Goal: Navigation & Orientation: Find specific page/section

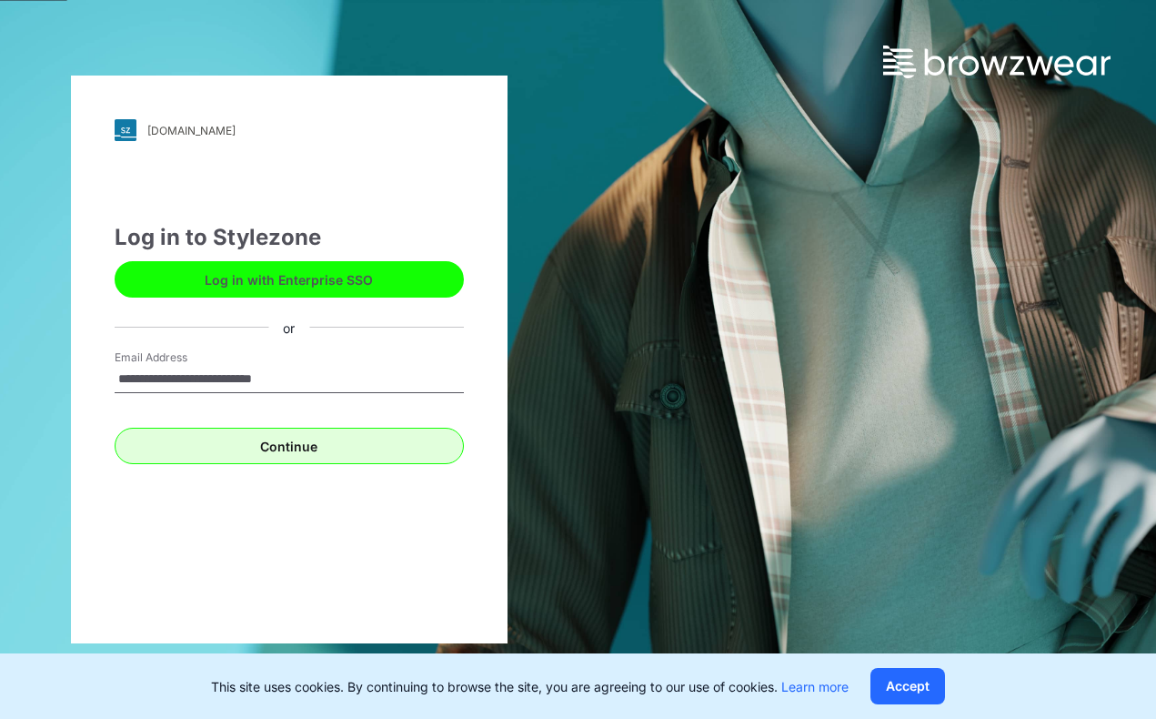
click at [304, 449] on button "Continue" at bounding box center [289, 446] width 349 height 36
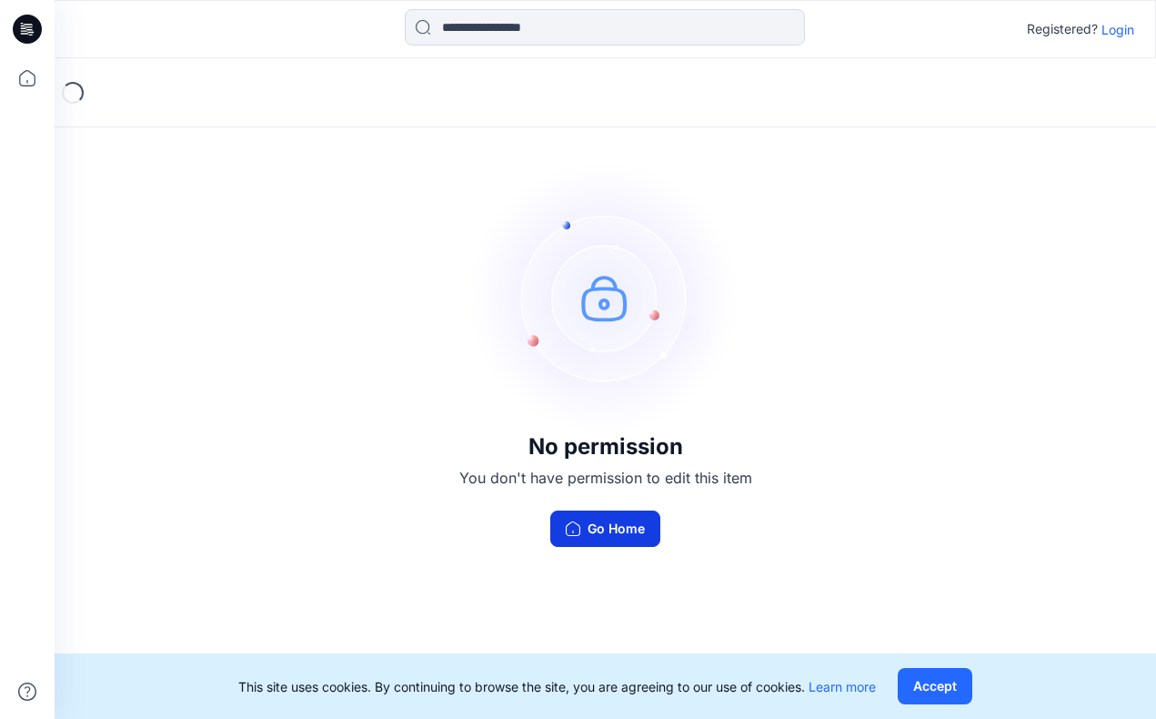
click at [606, 532] on button "Go Home" at bounding box center [605, 528] width 110 height 36
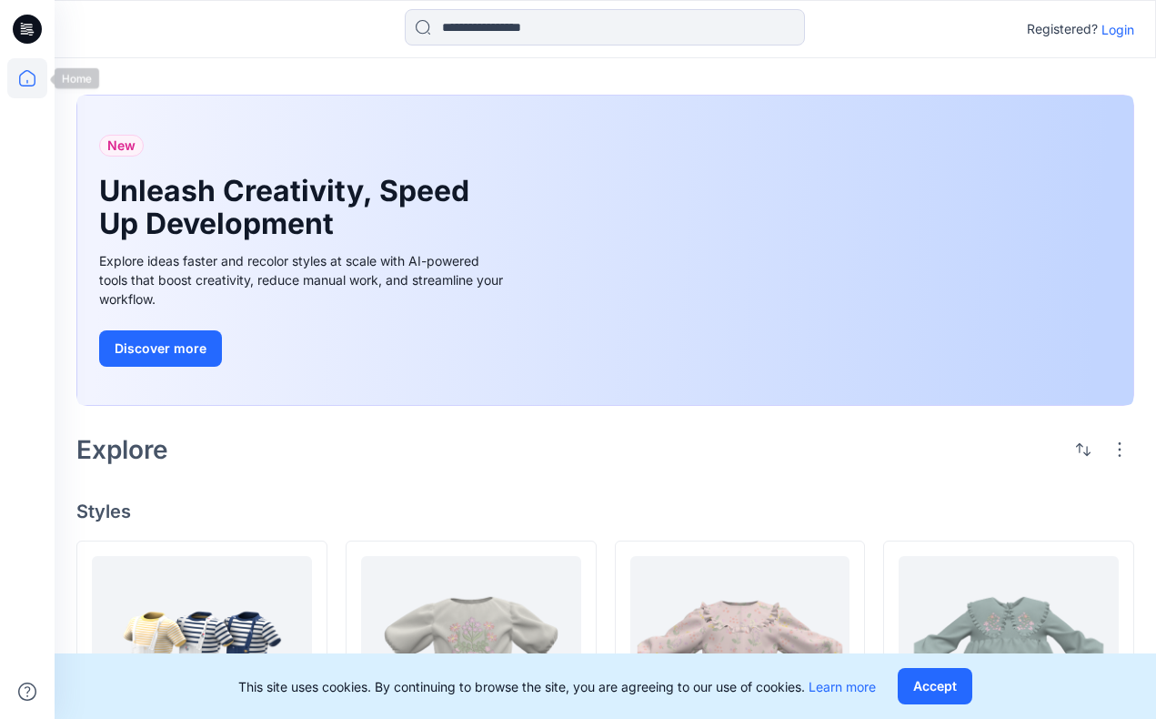
click at [31, 81] on icon at bounding box center [27, 78] width 40 height 40
click at [24, 80] on icon at bounding box center [27, 78] width 40 height 40
click at [1120, 34] on p "Login" at bounding box center [1118, 29] width 33 height 19
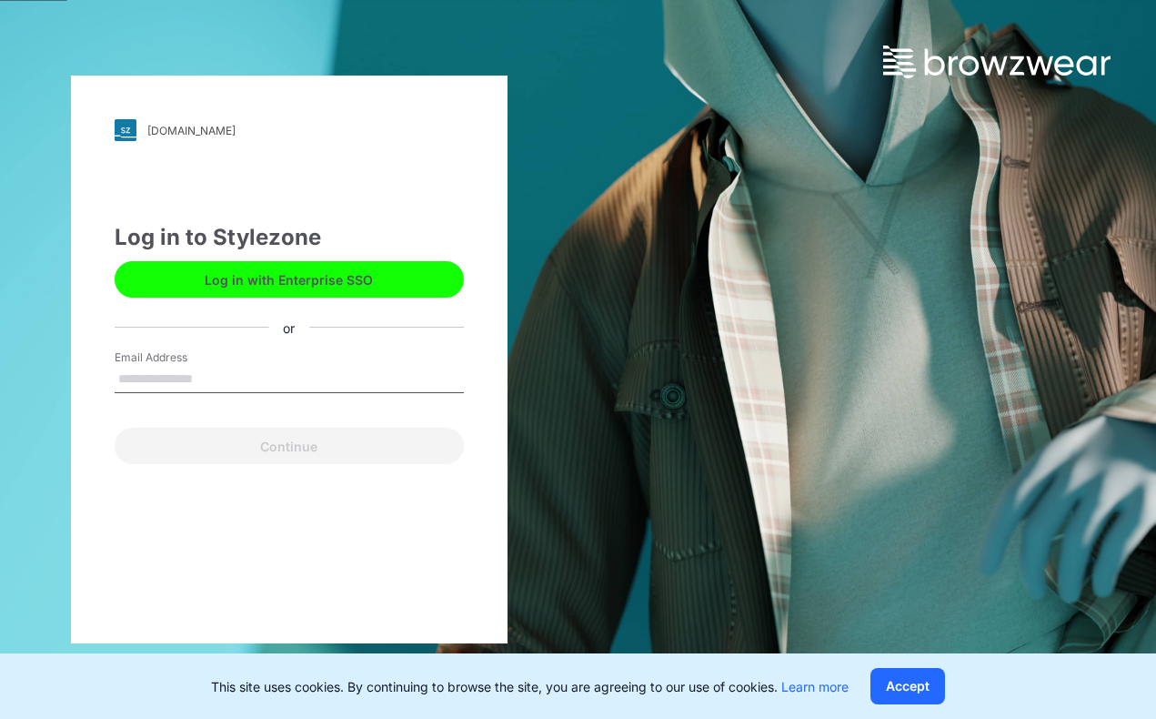
click at [368, 357] on div "Email Address" at bounding box center [289, 376] width 349 height 55
click at [280, 379] on input "Email Address" at bounding box center [289, 379] width 349 height 27
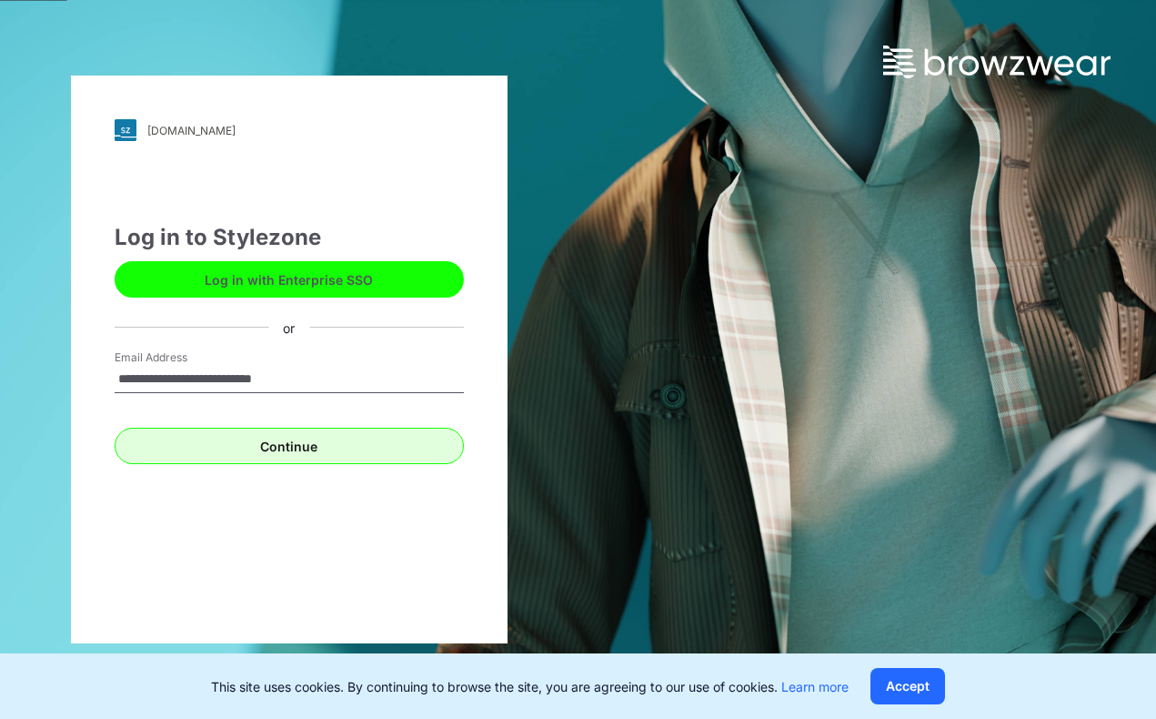
type input "**********"
click at [326, 463] on button "Continue" at bounding box center [289, 446] width 349 height 36
click at [266, 445] on button "Continue" at bounding box center [289, 446] width 349 height 36
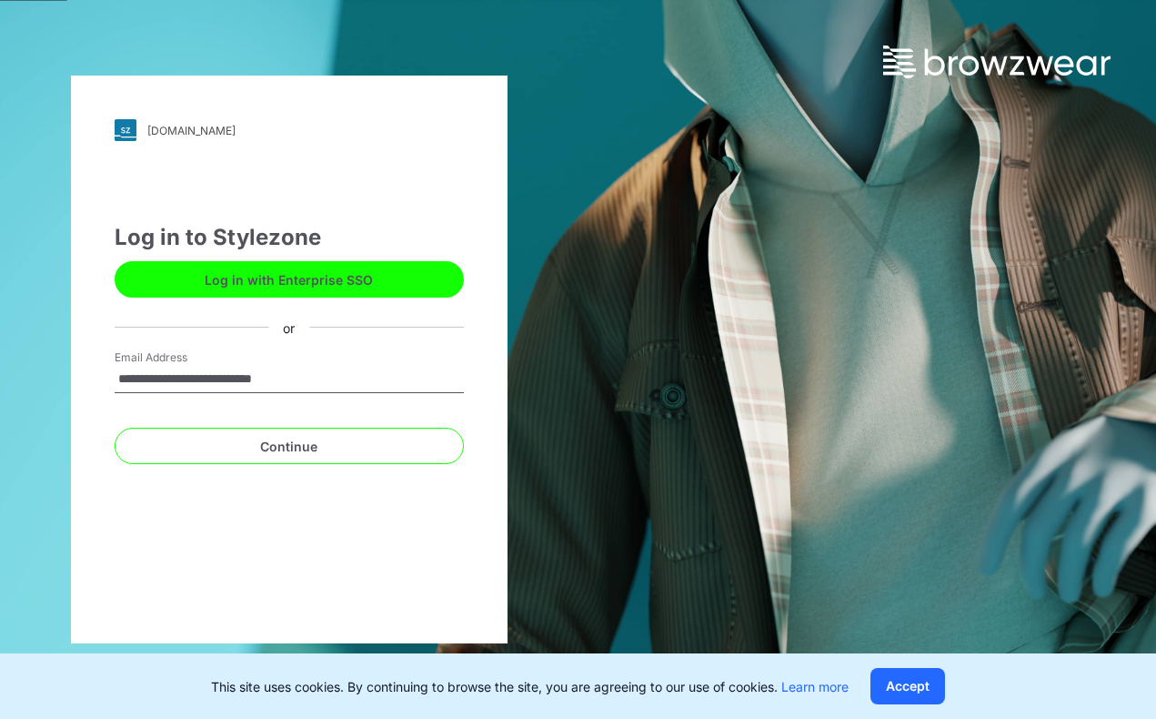
click at [342, 373] on input "**********" at bounding box center [289, 379] width 349 height 27
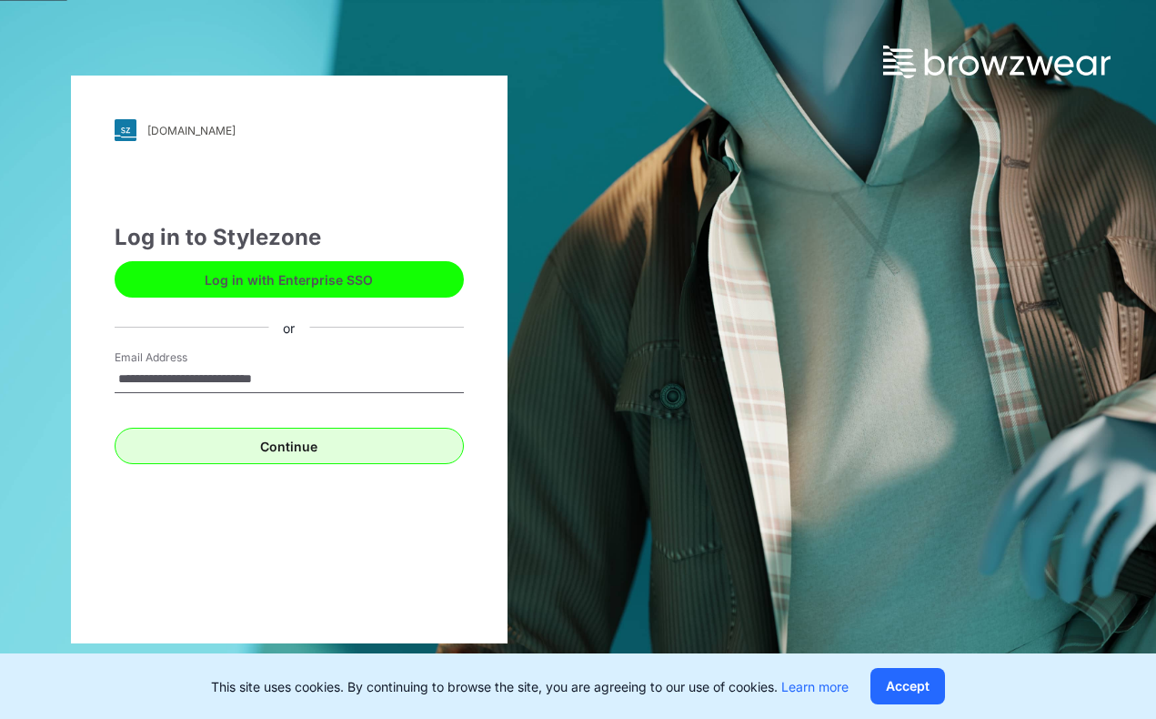
click at [288, 446] on button "Continue" at bounding box center [289, 446] width 349 height 36
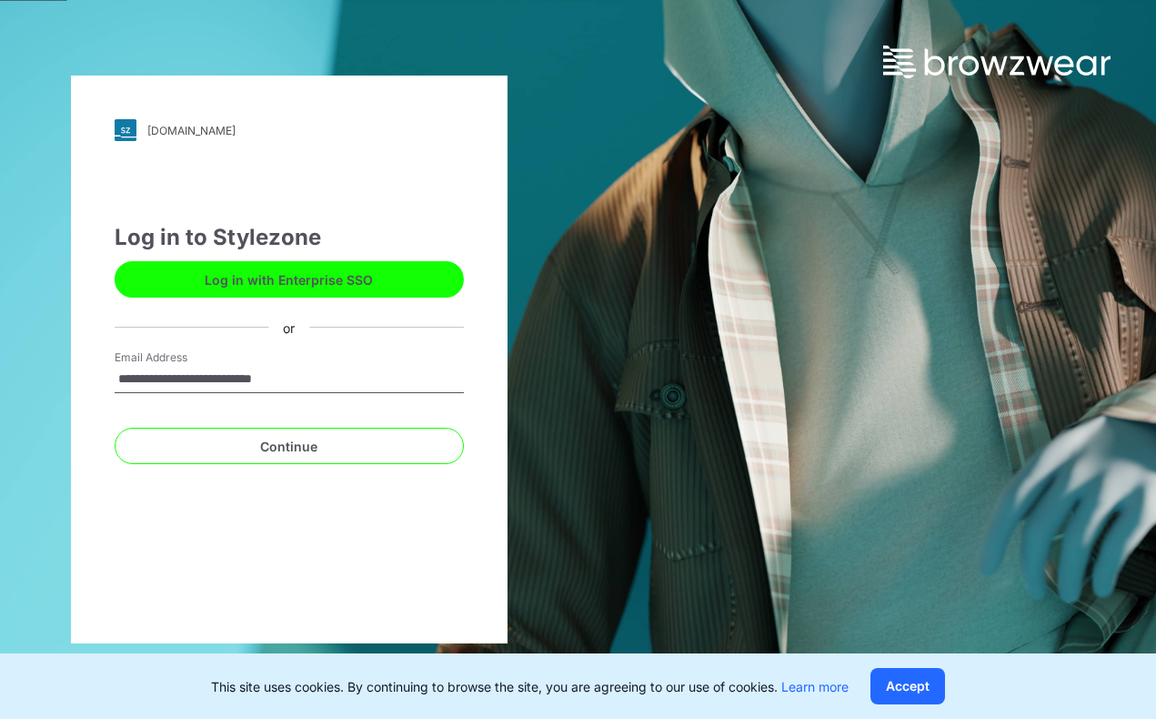
click at [338, 396] on div "**********" at bounding box center [289, 376] width 349 height 55
click at [357, 399] on div "**********" at bounding box center [289, 376] width 349 height 55
click at [351, 385] on input "**********" at bounding box center [289, 379] width 349 height 27
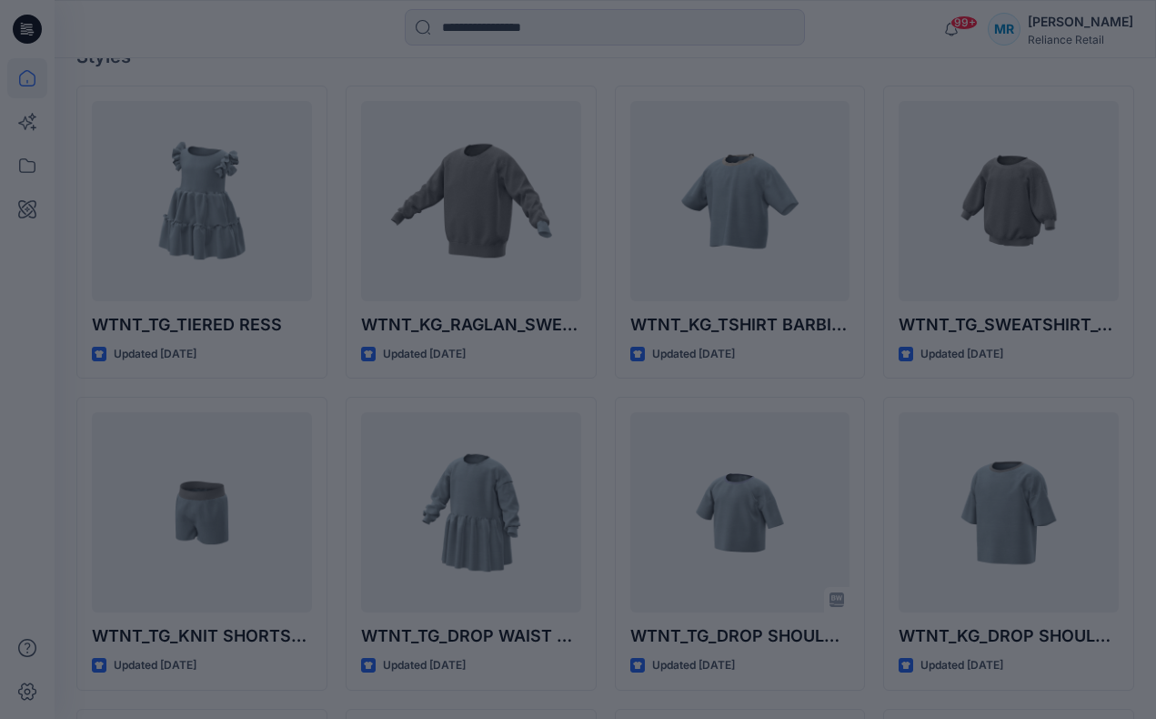
scroll to position [520, 0]
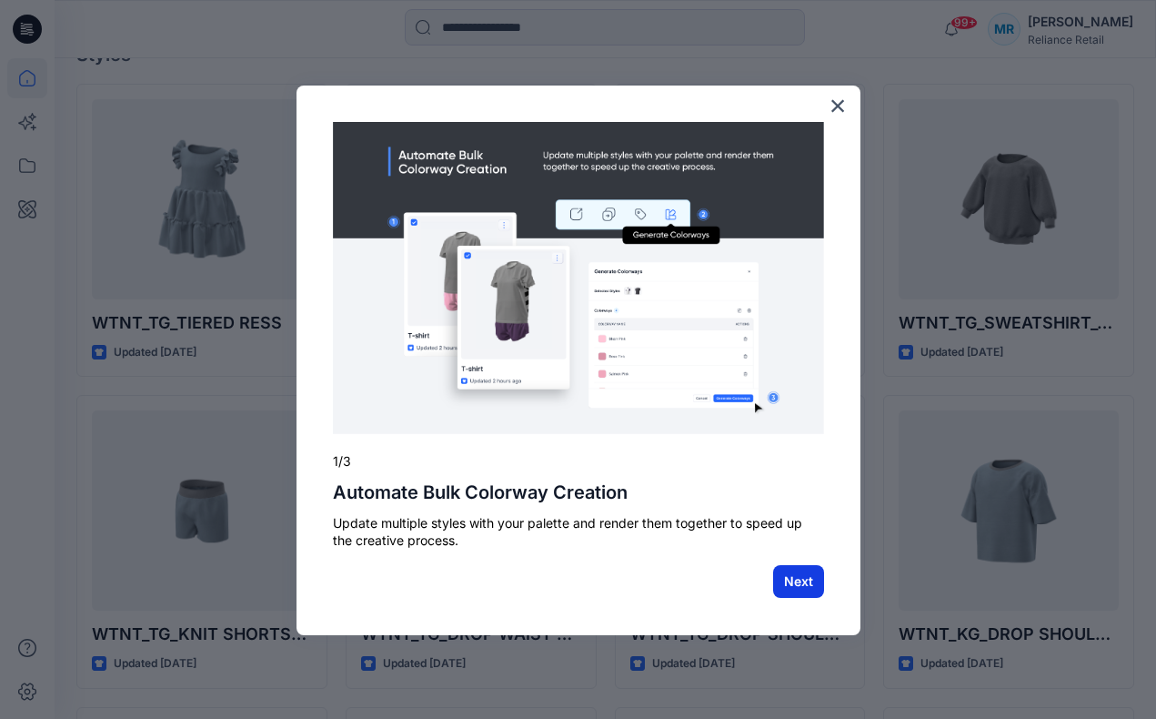
click at [791, 573] on button "Next" at bounding box center [798, 581] width 51 height 33
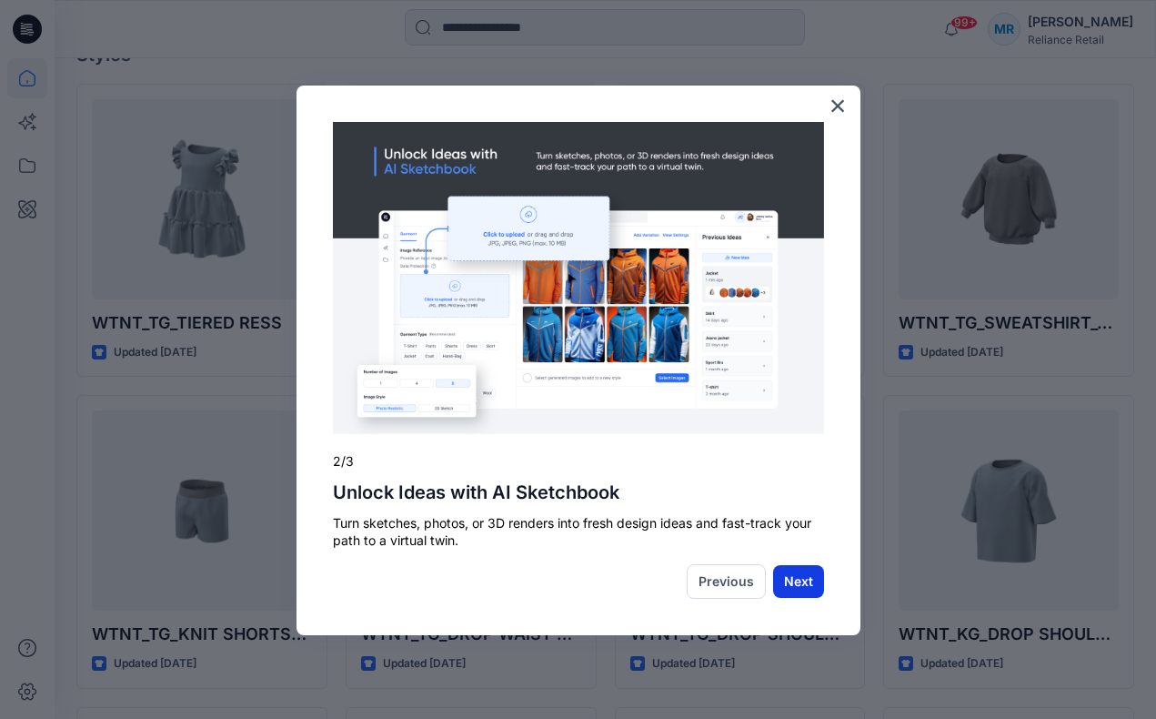
click at [803, 576] on button "Next" at bounding box center [798, 581] width 51 height 33
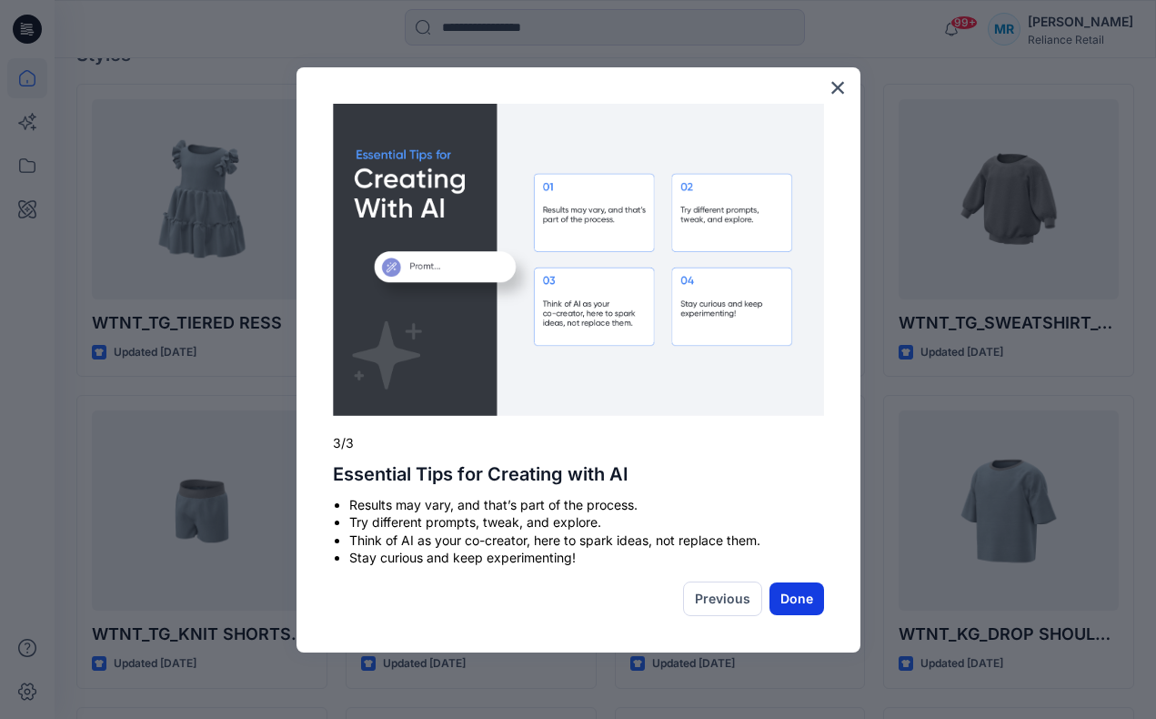
click at [788, 598] on button "Done" at bounding box center [797, 598] width 55 height 33
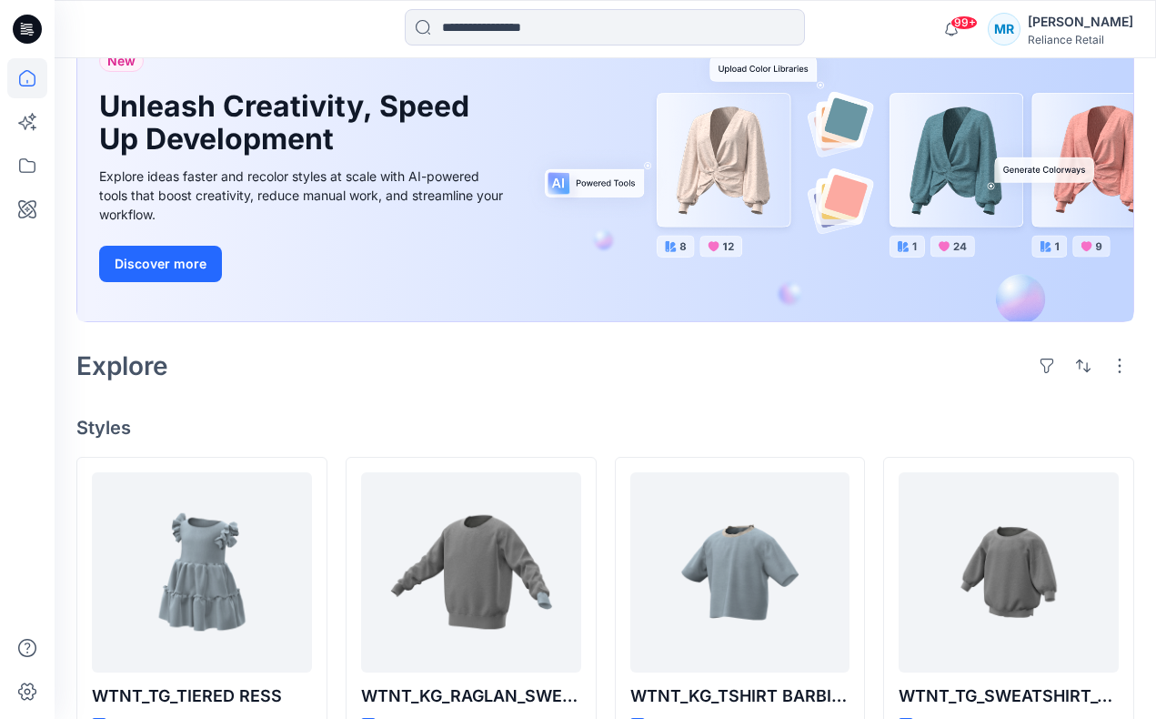
scroll to position [78, 0]
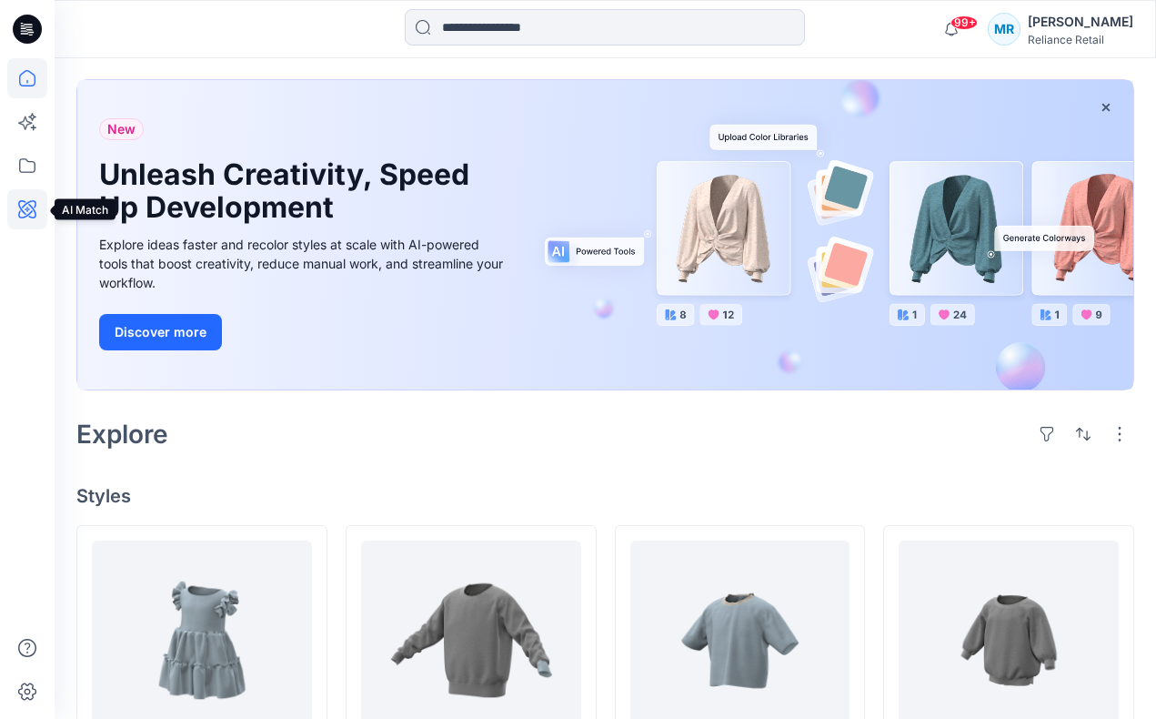
click at [31, 206] on icon at bounding box center [27, 209] width 18 height 18
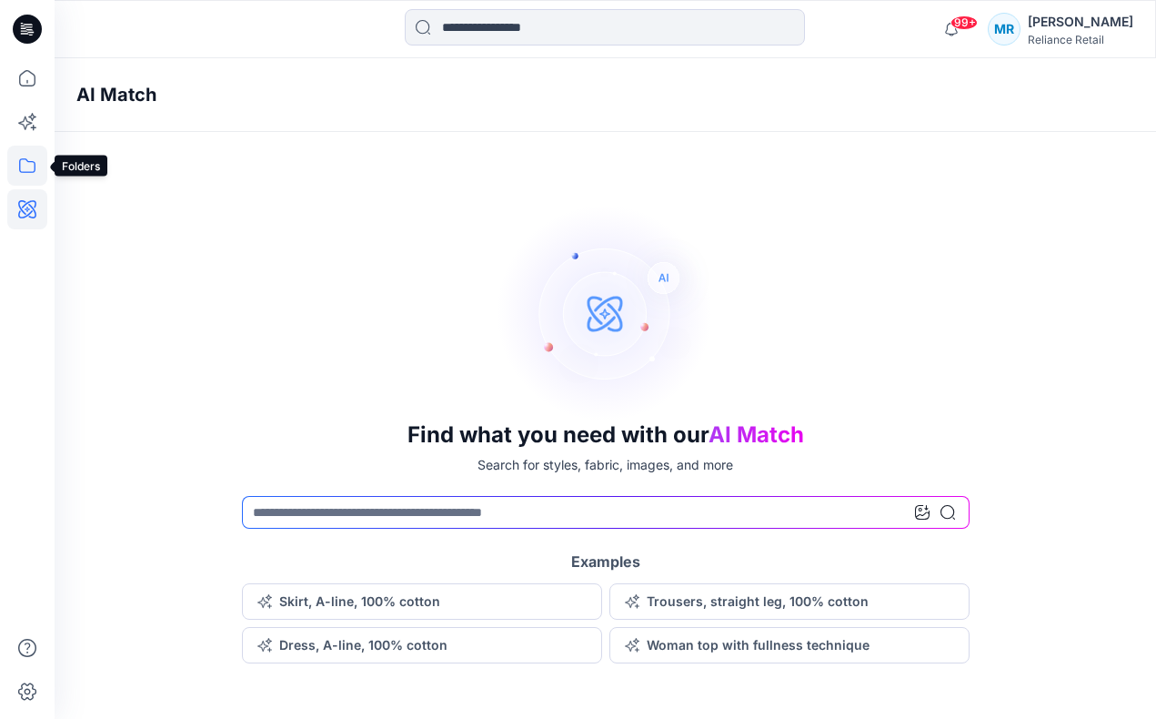
click at [29, 173] on icon at bounding box center [27, 166] width 40 height 40
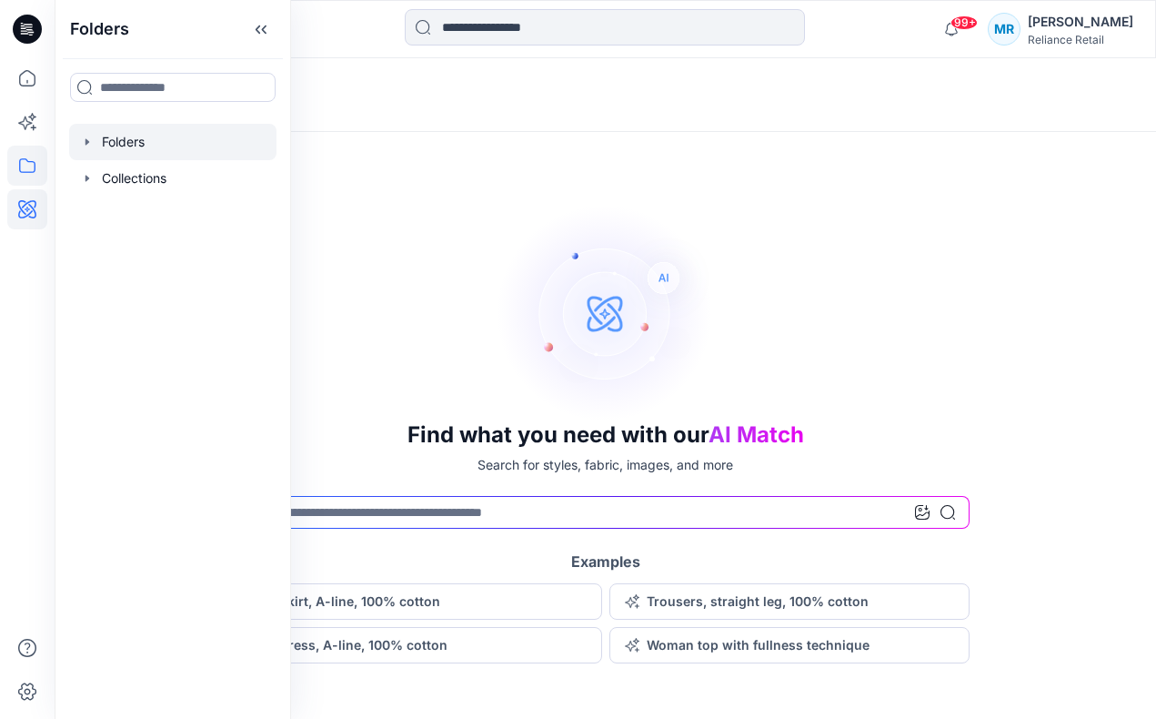
click at [126, 133] on div at bounding box center [172, 142] width 207 height 36
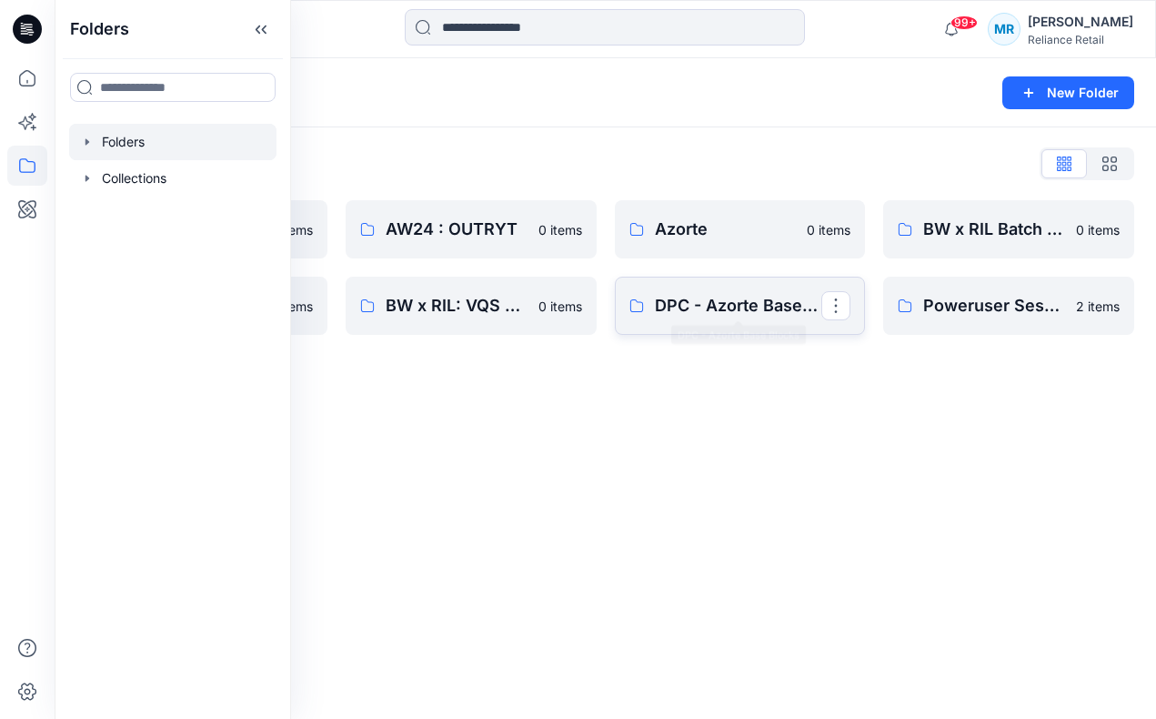
click at [828, 306] on button "button" at bounding box center [836, 305] width 29 height 29
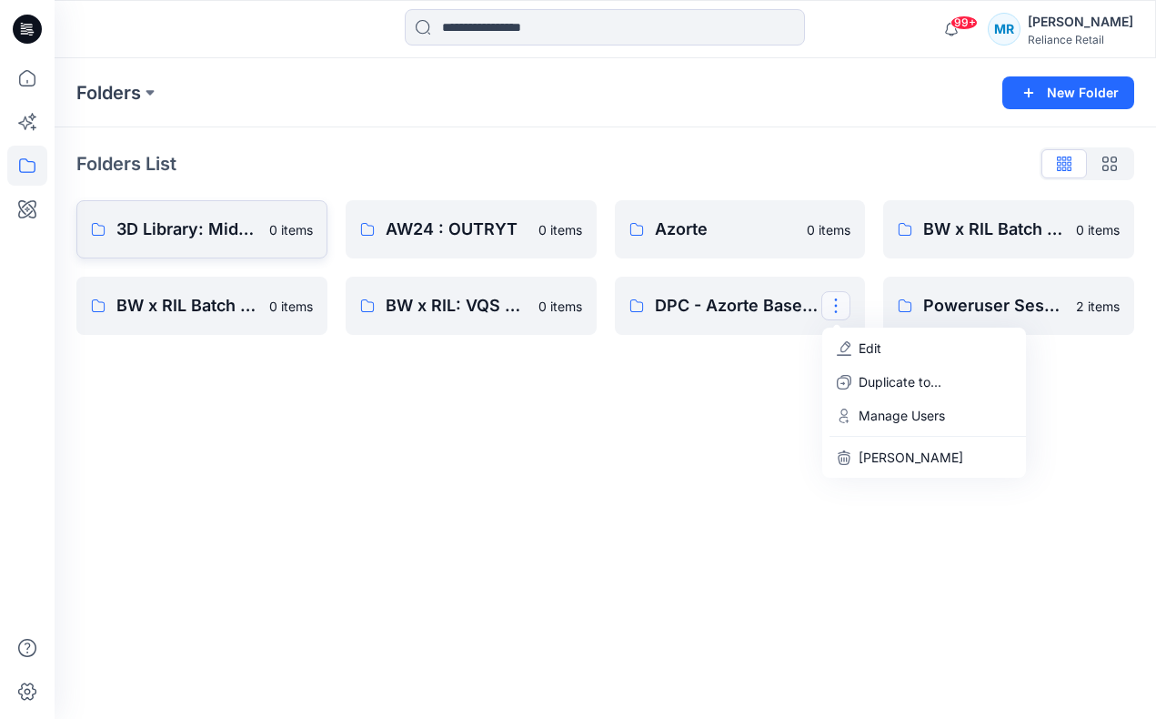
click at [210, 226] on p "3D Library: Mid-Premium Tech" at bounding box center [187, 229] width 142 height 25
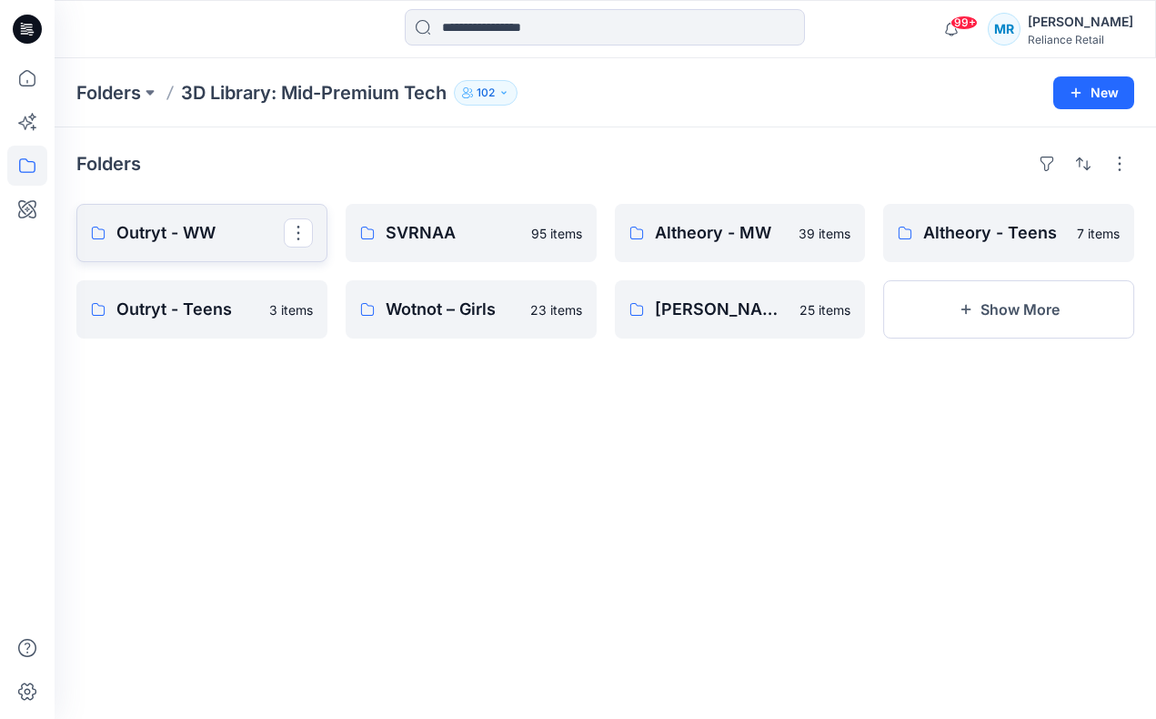
click at [222, 231] on p "Outryt - WW" at bounding box center [199, 232] width 167 height 25
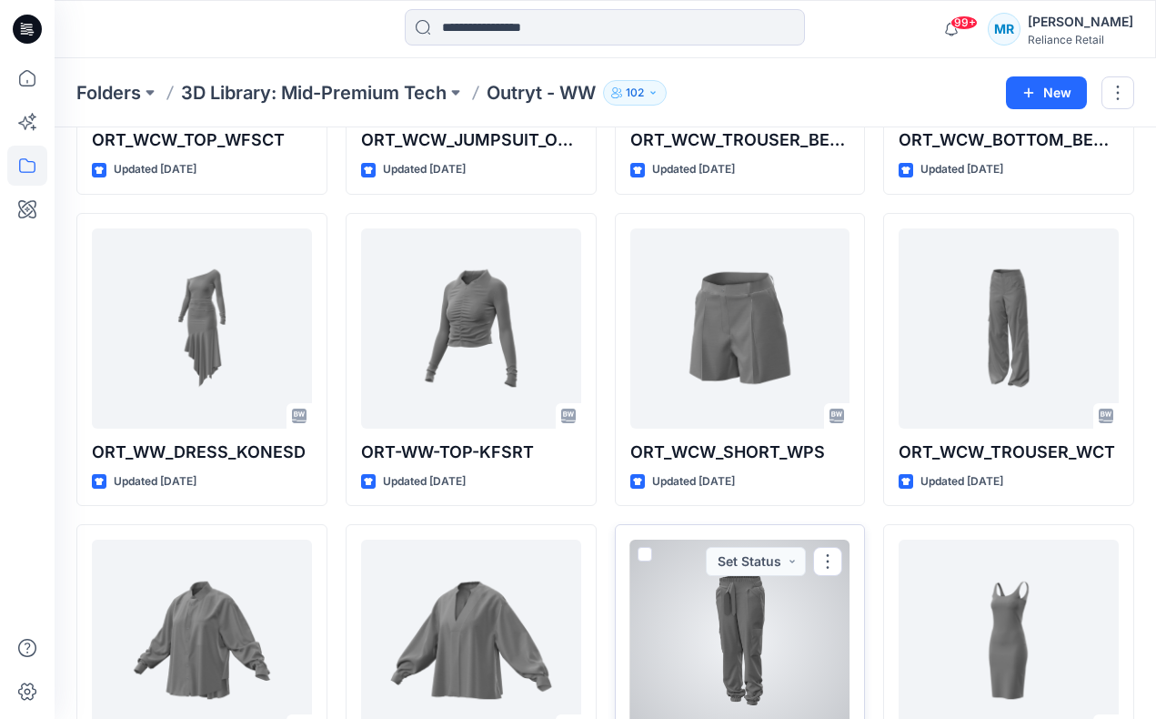
scroll to position [2610, 0]
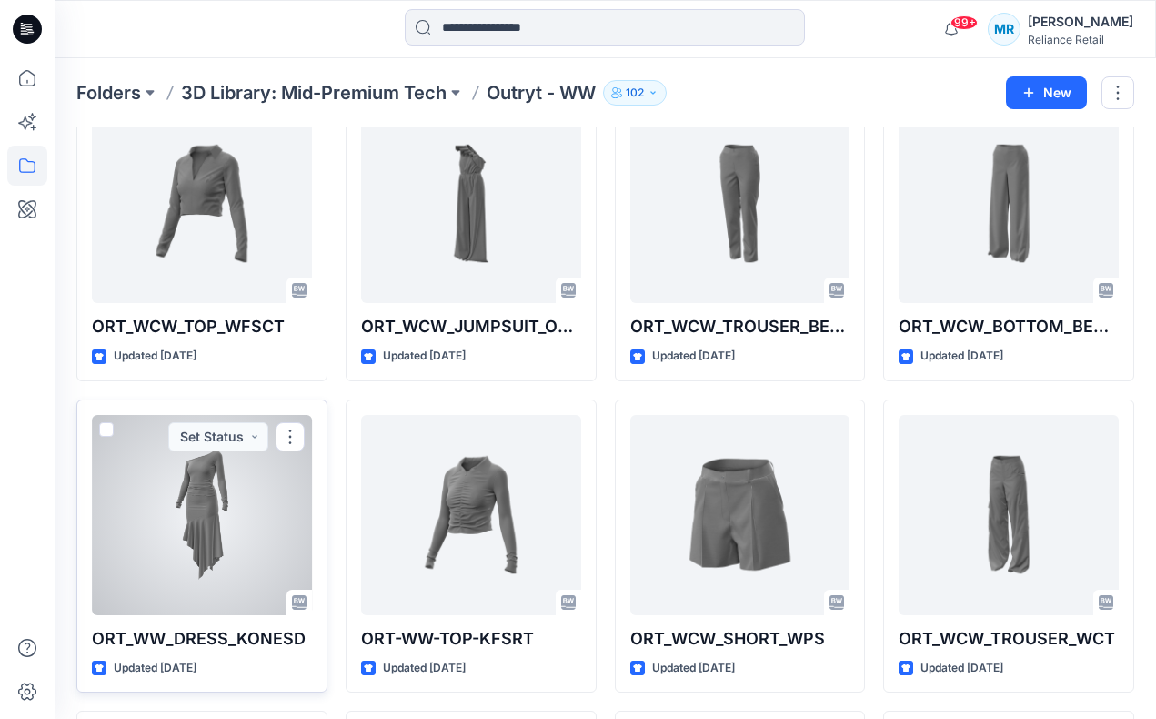
click at [195, 492] on div at bounding box center [202, 515] width 220 height 200
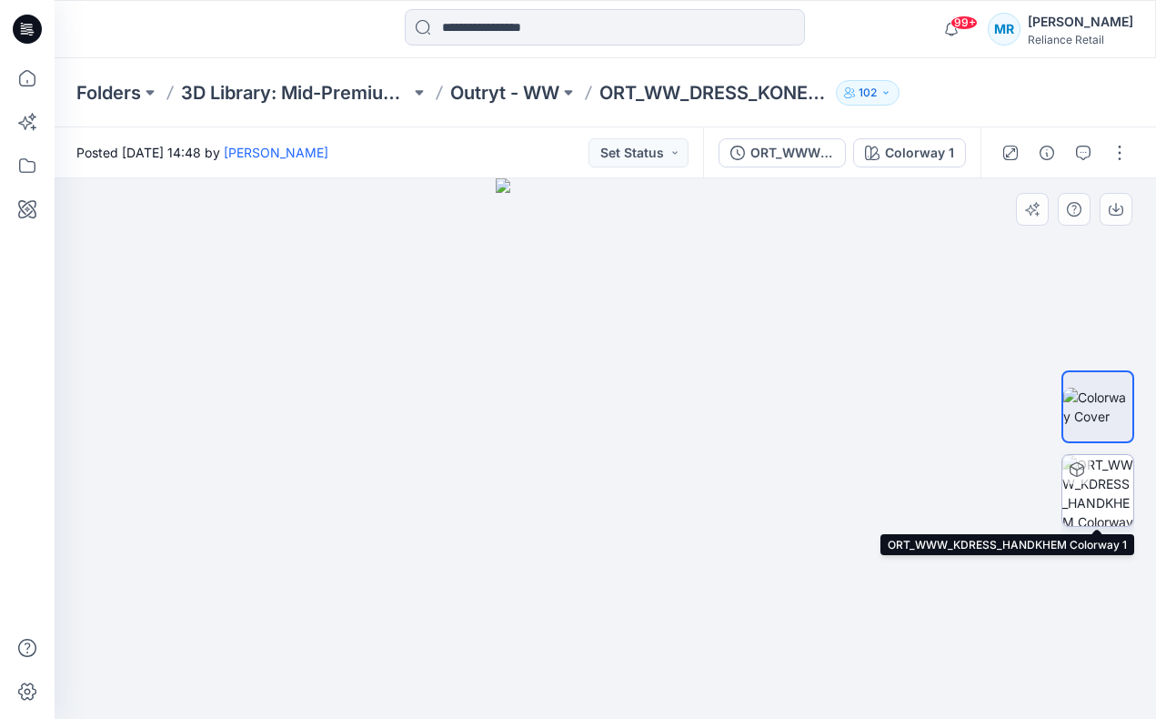
click at [1092, 487] on img at bounding box center [1098, 490] width 71 height 71
